Goal: Navigation & Orientation: Understand site structure

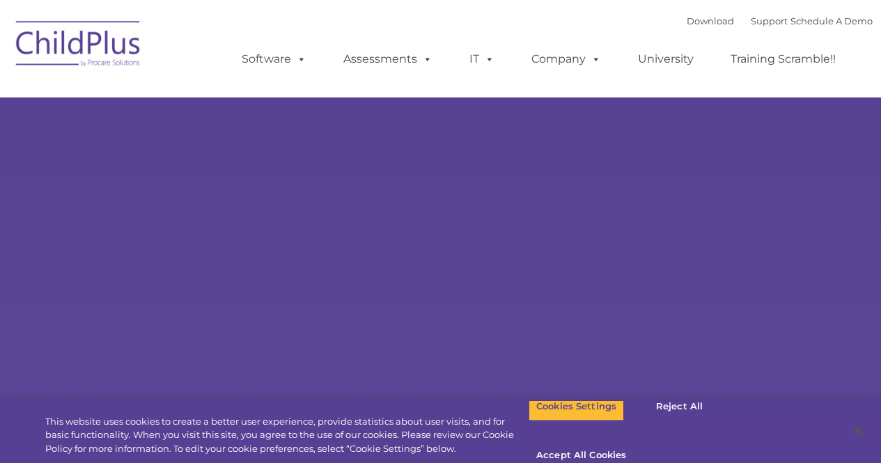
select select "MEDIUM"
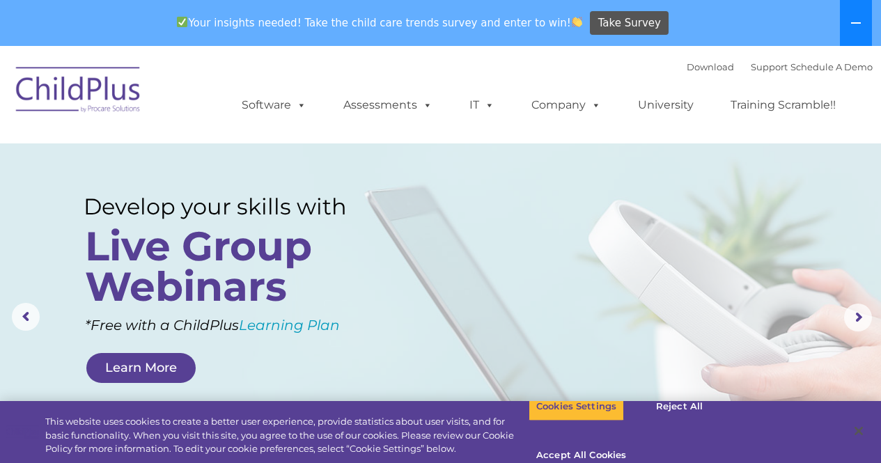
click at [858, 20] on icon at bounding box center [856, 22] width 11 height 11
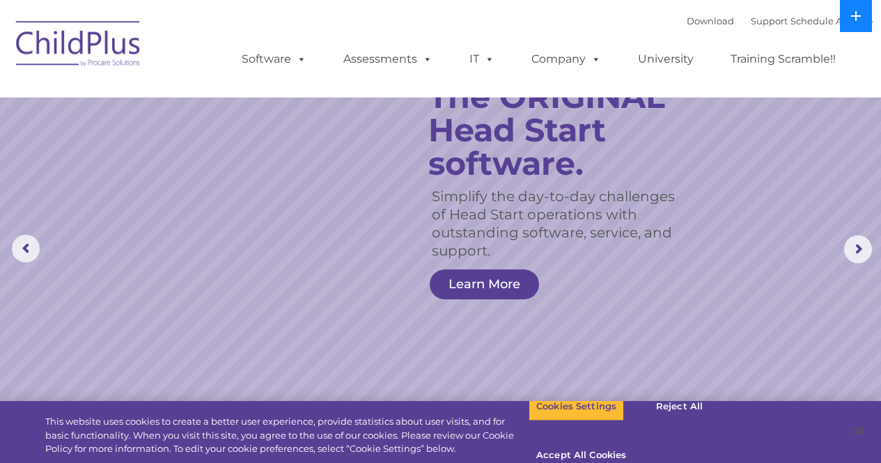
scroll to position [45, 0]
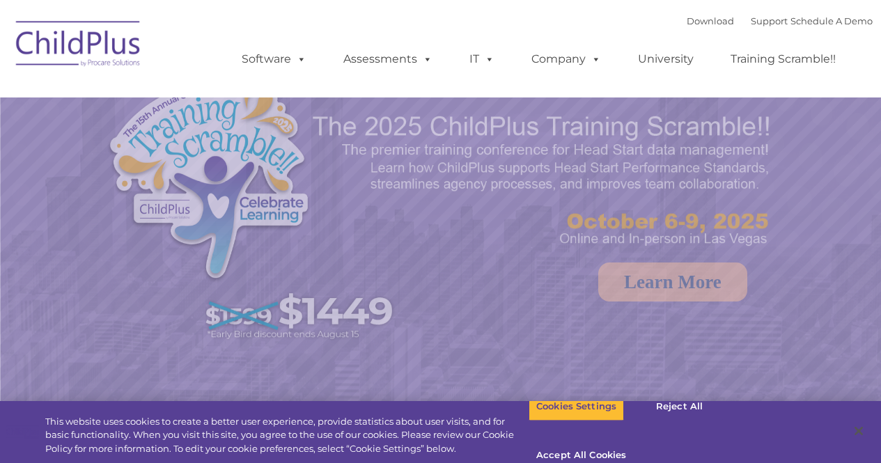
select select "MEDIUM"
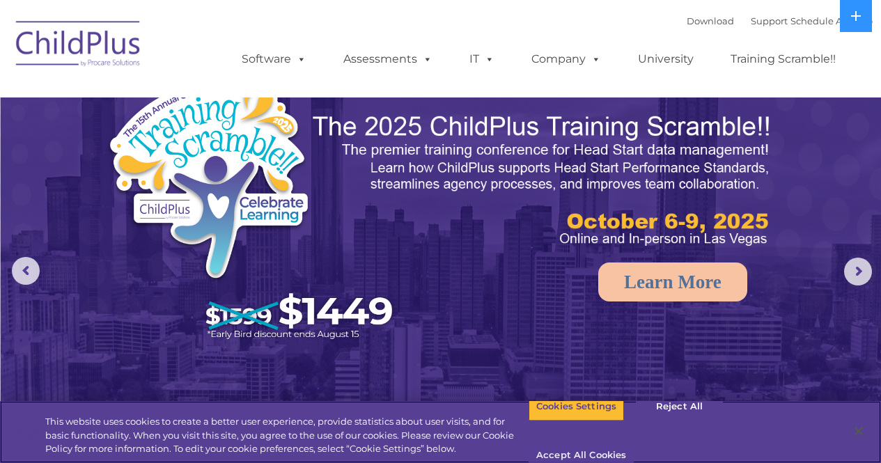
click at [634, 442] on button "Accept All Cookies" at bounding box center [581, 456] width 105 height 29
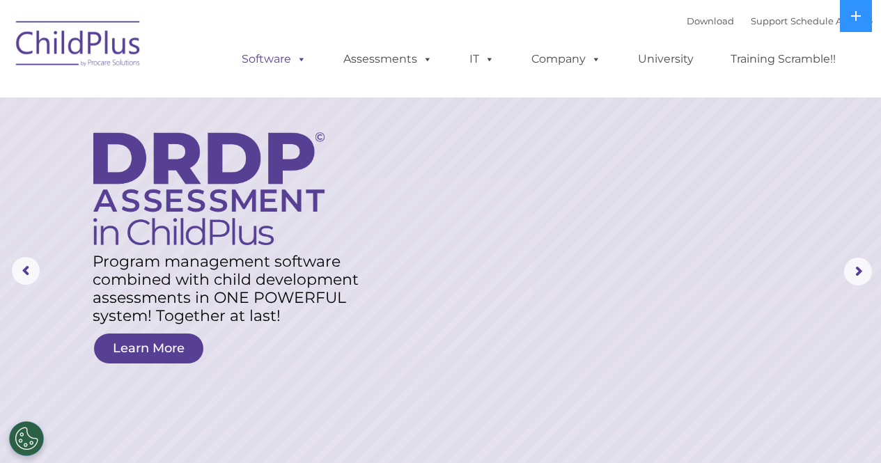
click at [296, 65] on span at bounding box center [298, 58] width 15 height 13
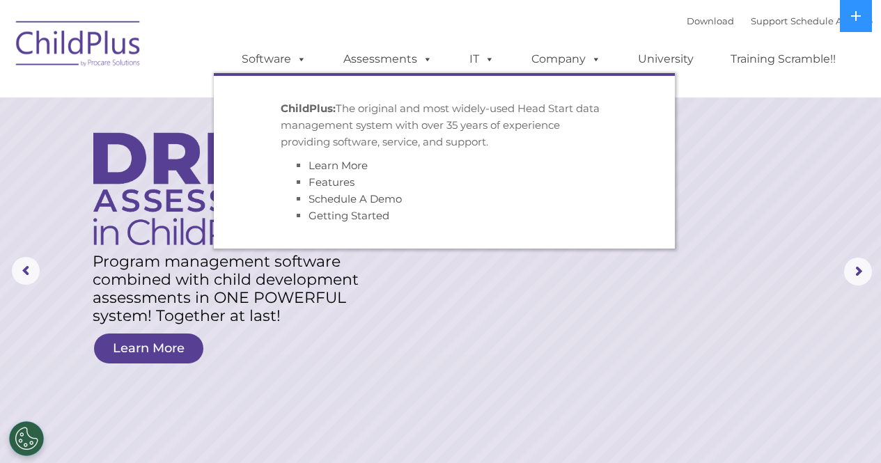
click at [305, 52] on span at bounding box center [298, 58] width 15 height 13
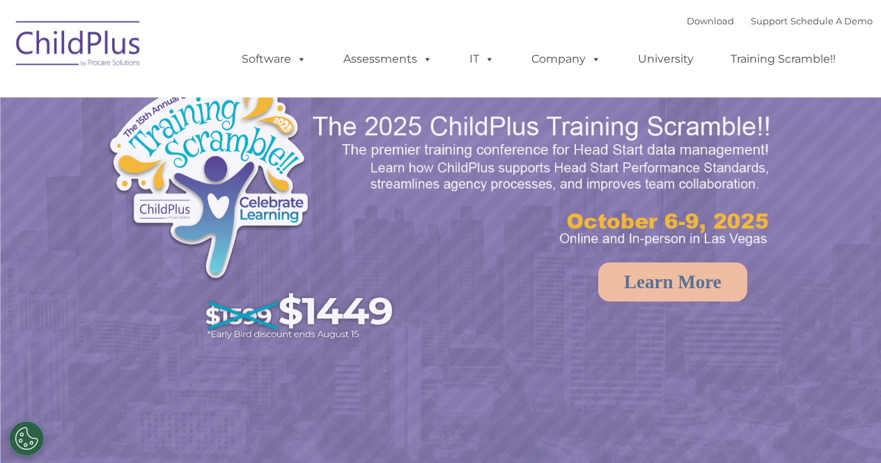
select select "MEDIUM"
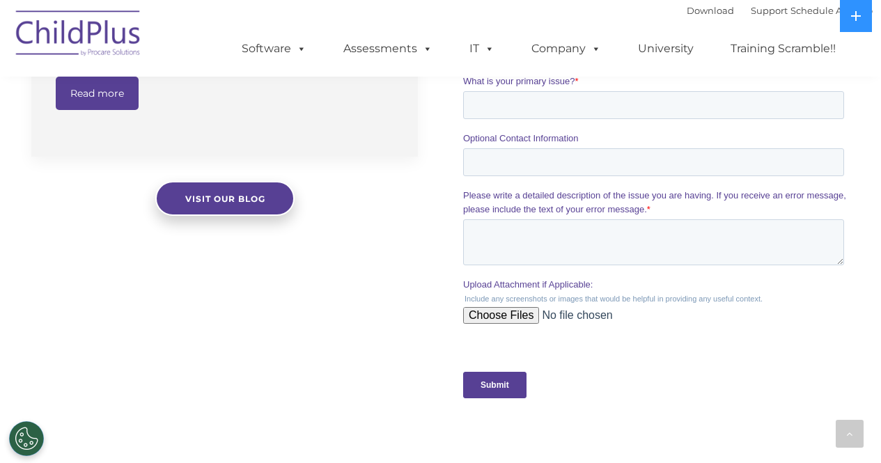
scroll to position [1223, 0]
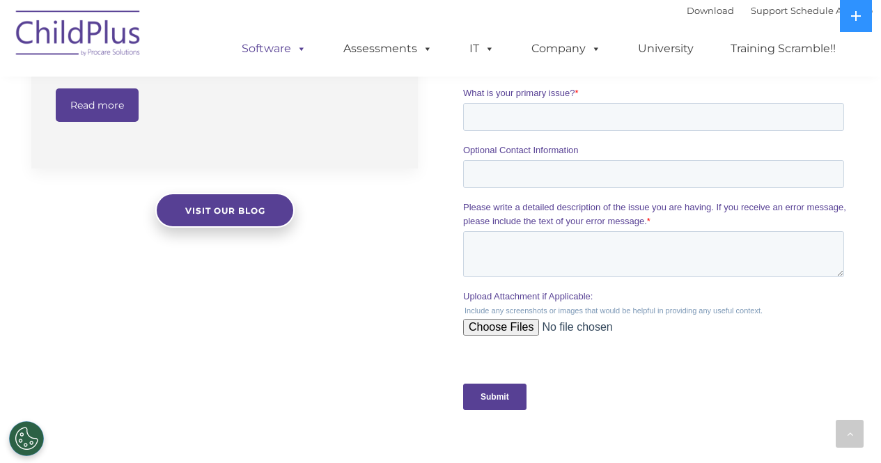
click at [296, 49] on span at bounding box center [298, 48] width 15 height 13
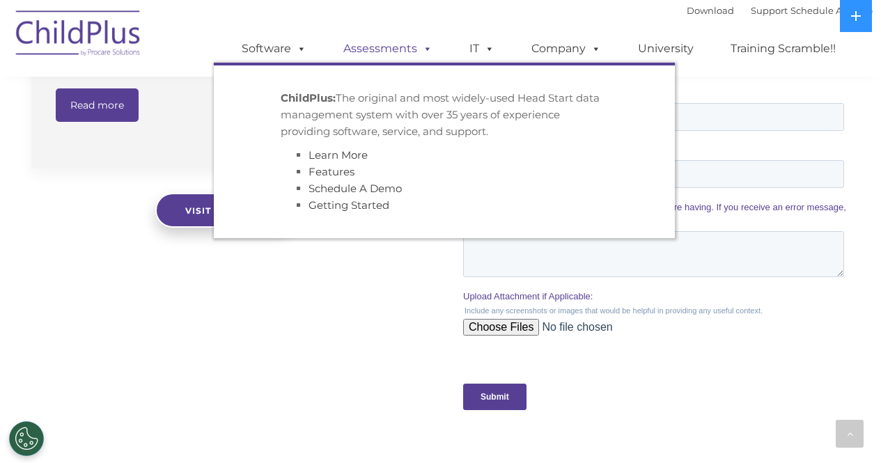
click at [420, 49] on span at bounding box center [424, 48] width 15 height 13
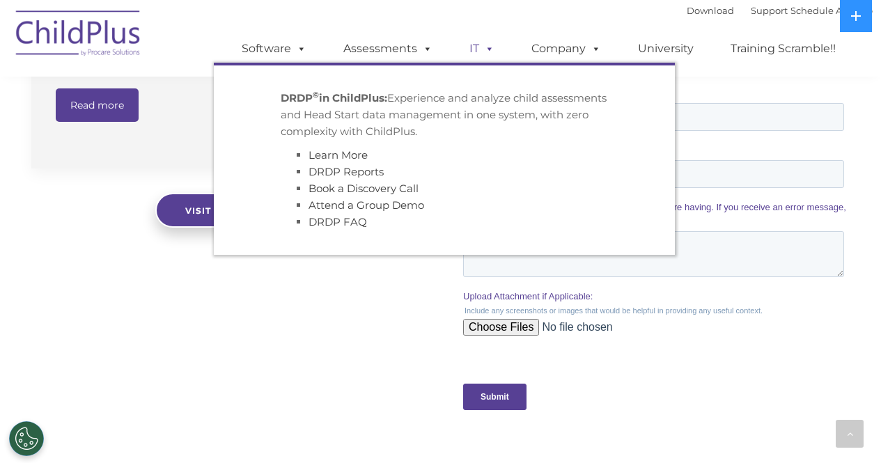
click at [482, 42] on span at bounding box center [486, 48] width 15 height 13
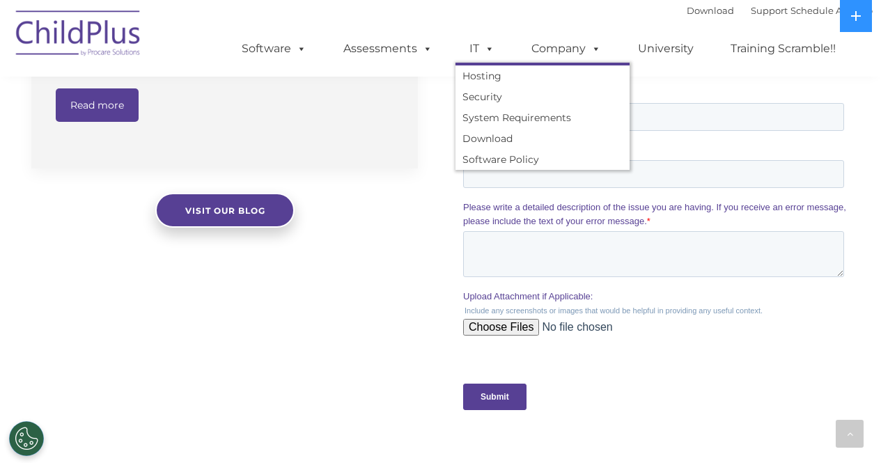
click at [520, 20] on div "Download Support | Schedule A Demo  MENU MENU Software ChildPlus: The original…" at bounding box center [543, 38] width 659 height 77
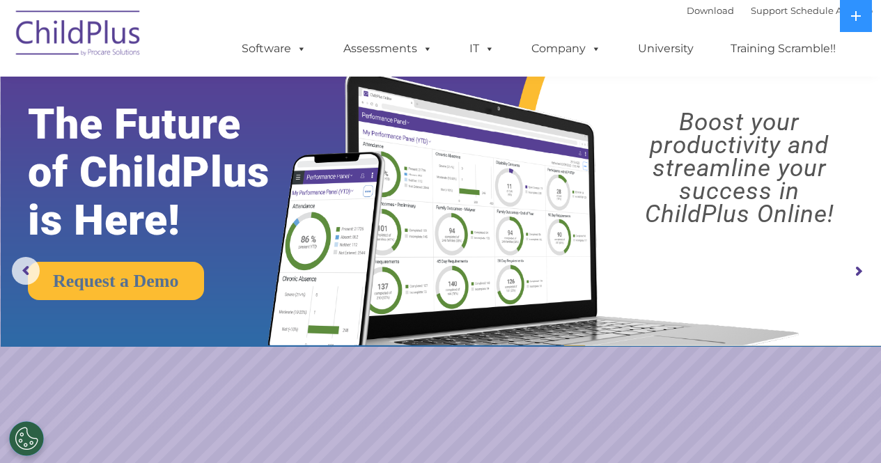
scroll to position [0, 0]
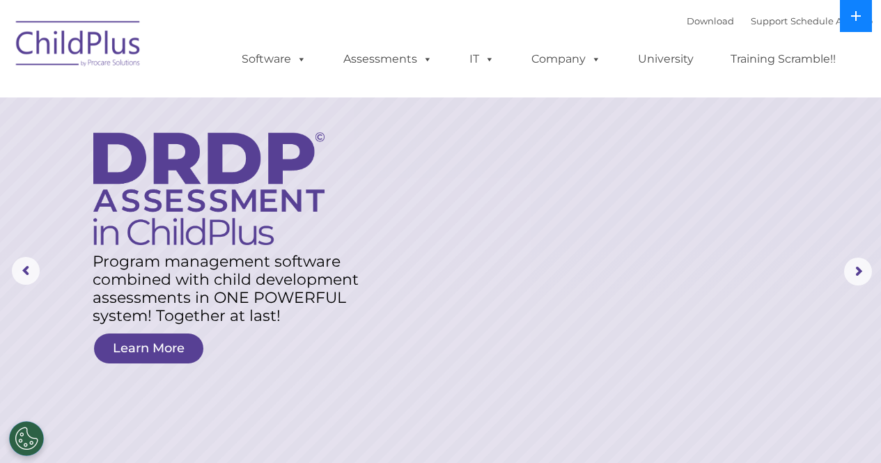
click at [844, 1] on button at bounding box center [856, 16] width 32 height 32
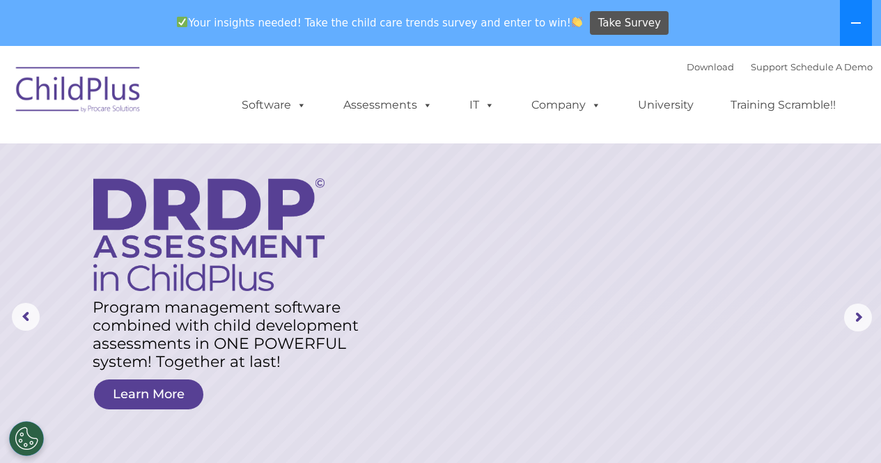
click at [864, 21] on button at bounding box center [856, 23] width 32 height 46
